Goal: Task Accomplishment & Management: Complete application form

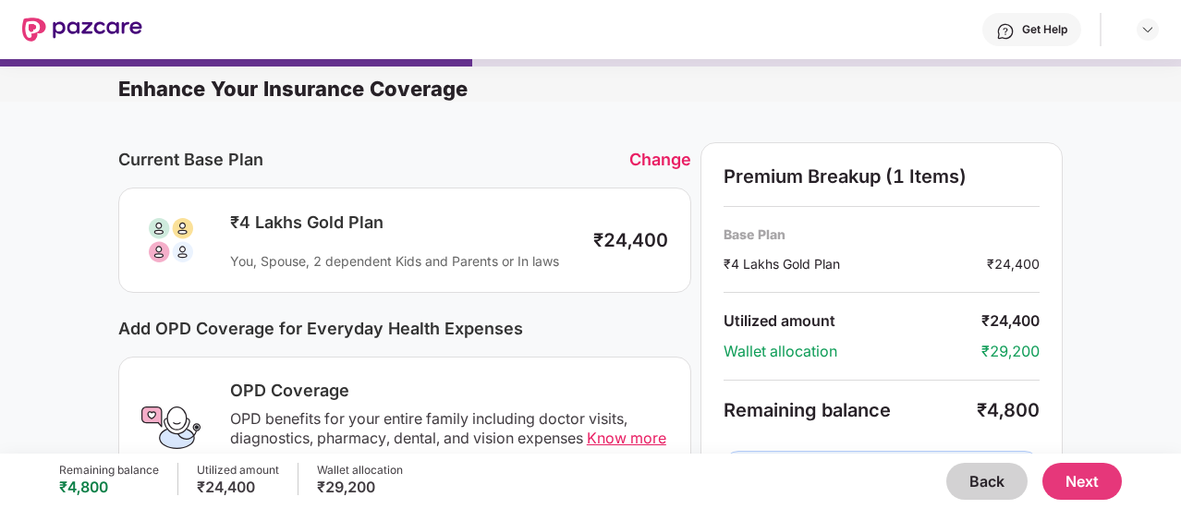
click at [982, 483] on button "Back" at bounding box center [986, 481] width 81 height 37
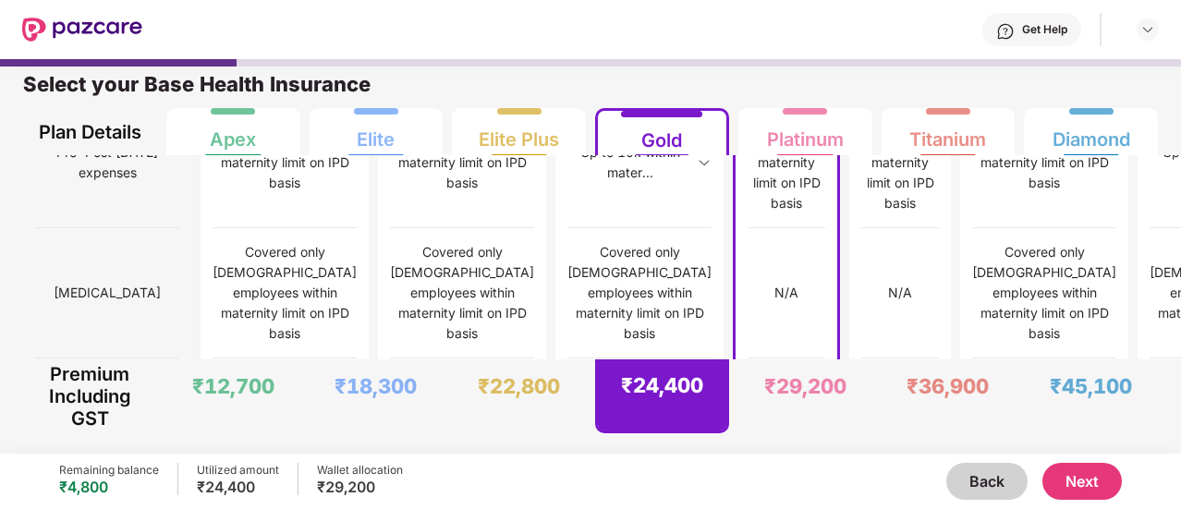
scroll to position [1884, 0]
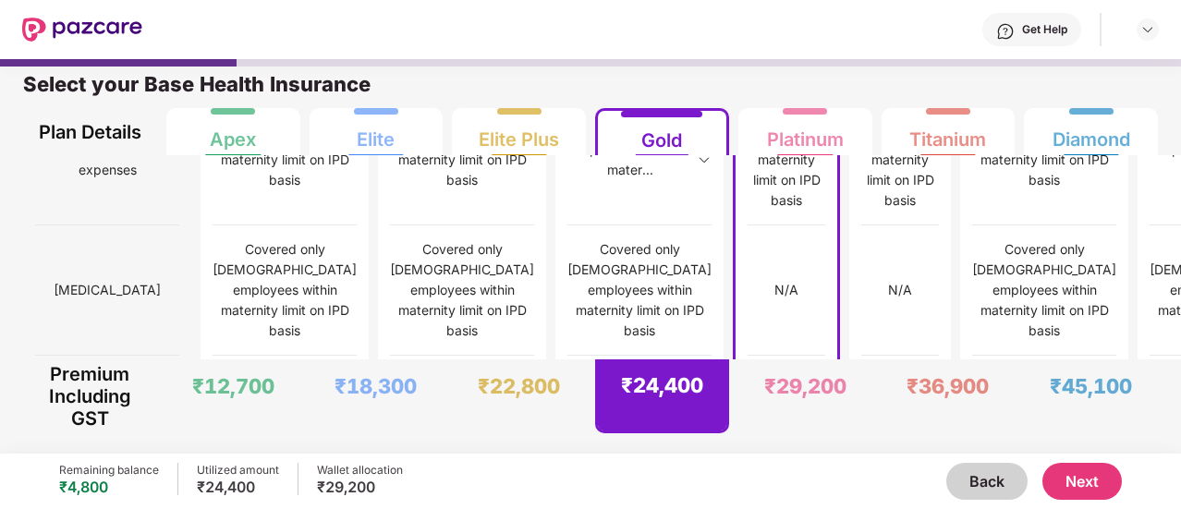
drag, startPoint x: 769, startPoint y: 433, endPoint x: 663, endPoint y: 79, distance: 369.1
click at [663, 79] on div "Select your Base Health Insurance" at bounding box center [590, 89] width 1134 height 37
click at [1096, 476] on button "Next" at bounding box center [1081, 481] width 79 height 37
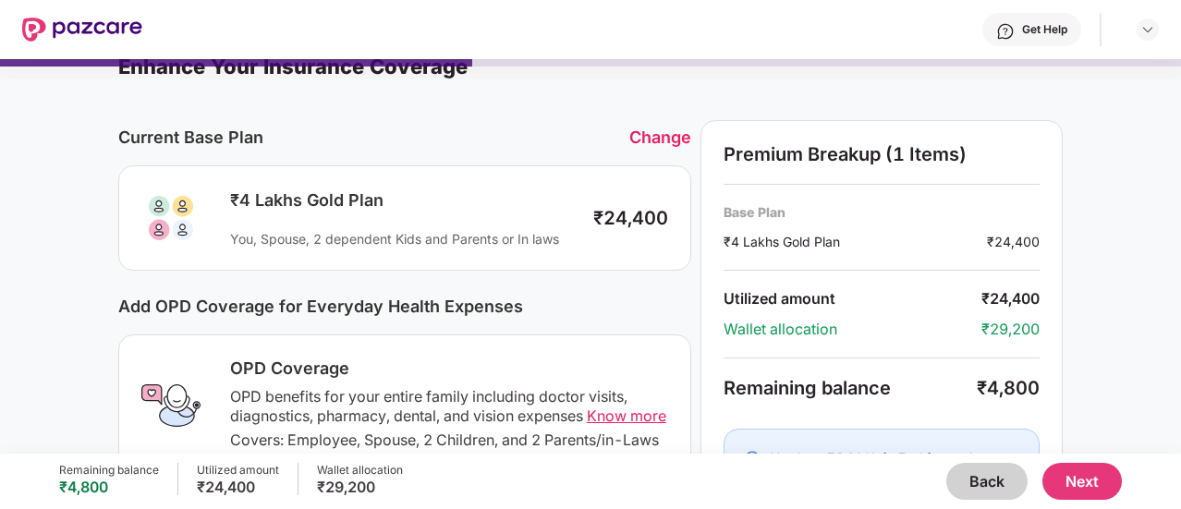
scroll to position [2, 0]
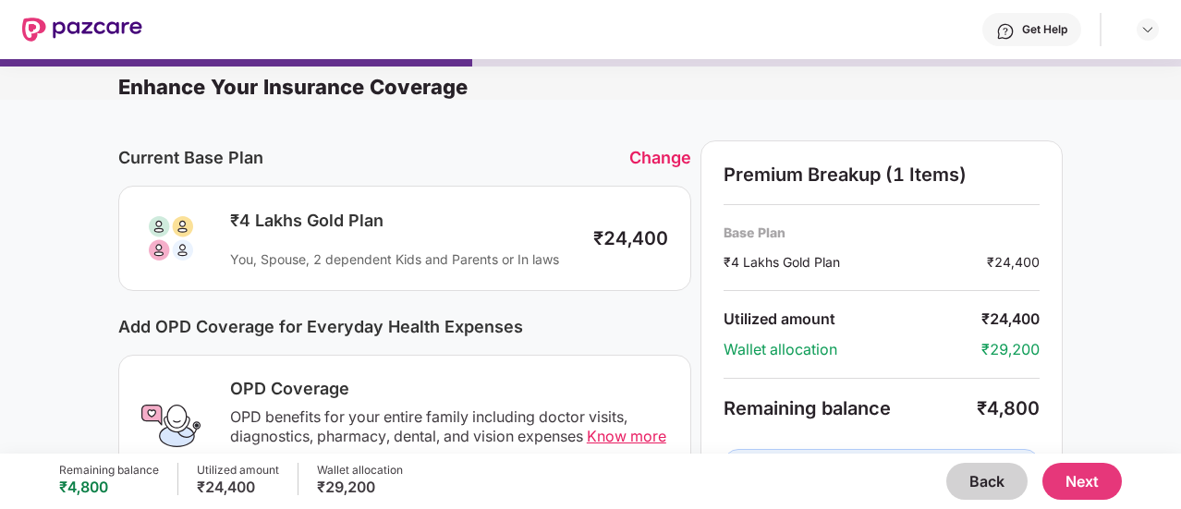
click at [608, 427] on span "Know more" at bounding box center [626, 436] width 79 height 18
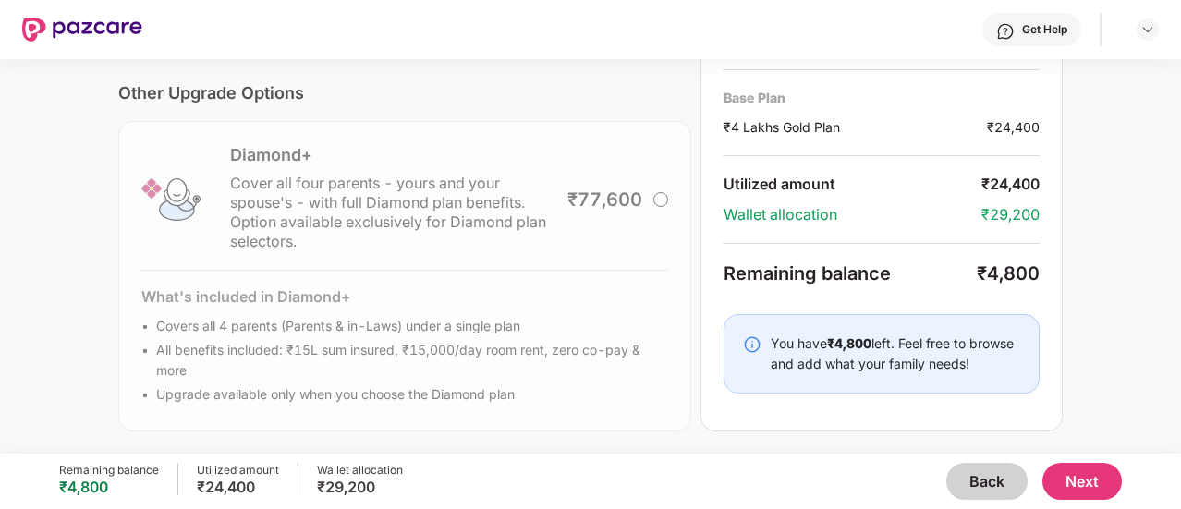
scroll to position [0, 0]
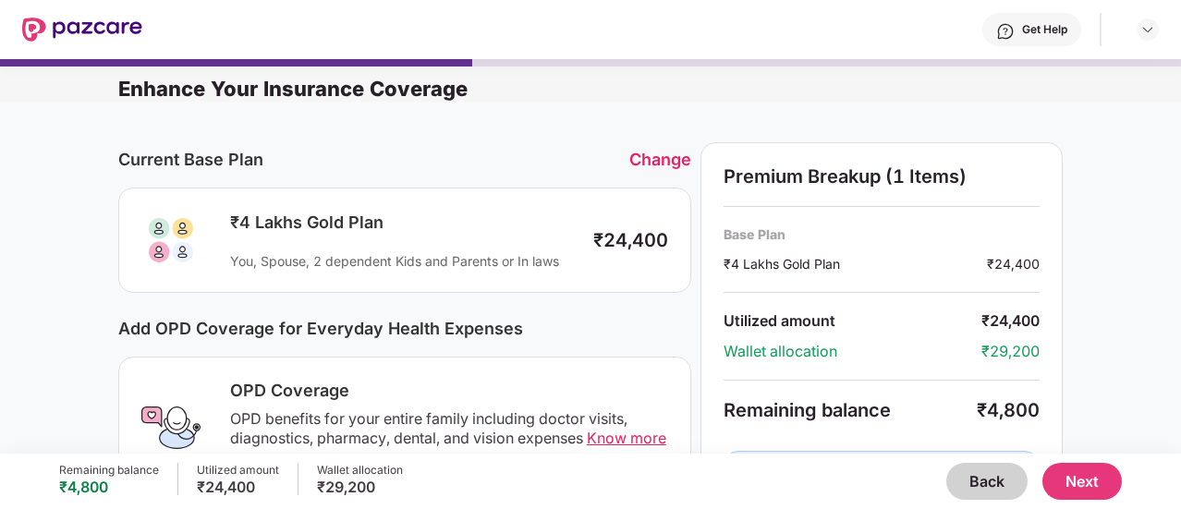
click at [1044, 47] on div "Get Help" at bounding box center [650, 29] width 1016 height 59
click at [1032, 30] on div "Get Help" at bounding box center [1044, 29] width 45 height 15
click at [951, 485] on button "Back" at bounding box center [986, 481] width 81 height 37
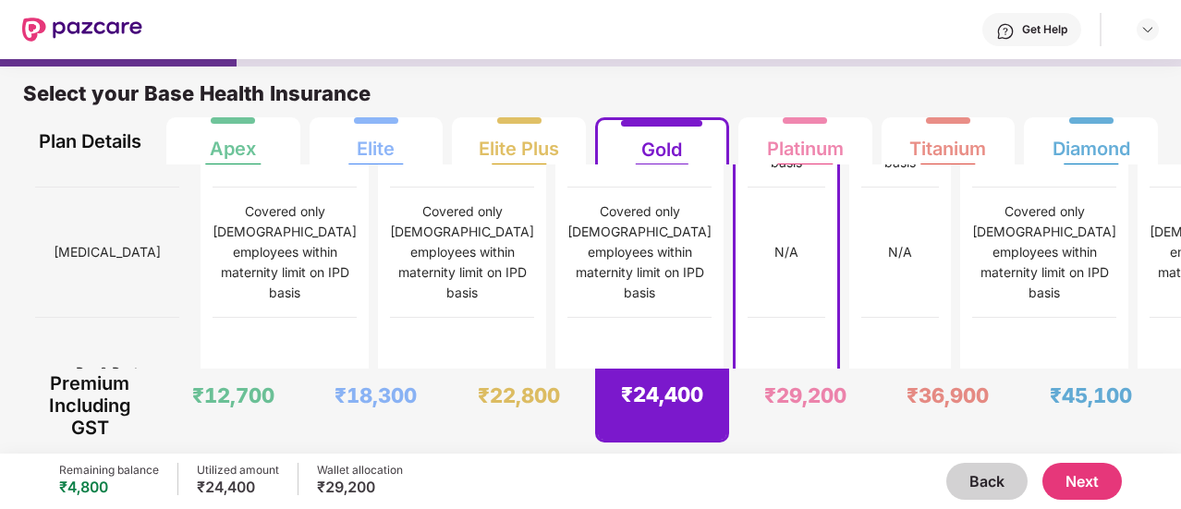
scroll to position [1932, 0]
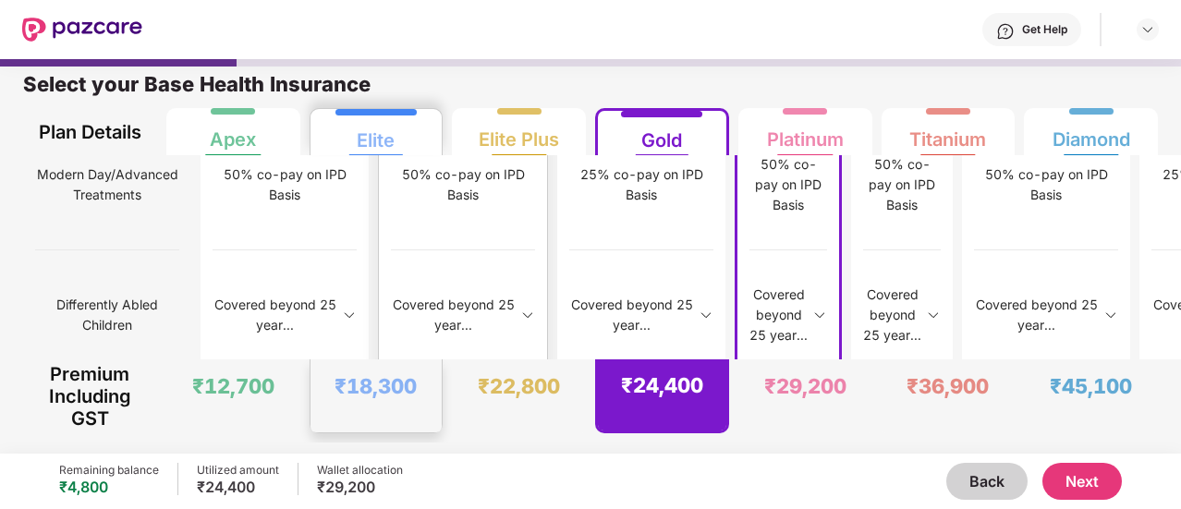
scroll to position [2536, 0]
